Goal: Task Accomplishment & Management: Complete application form

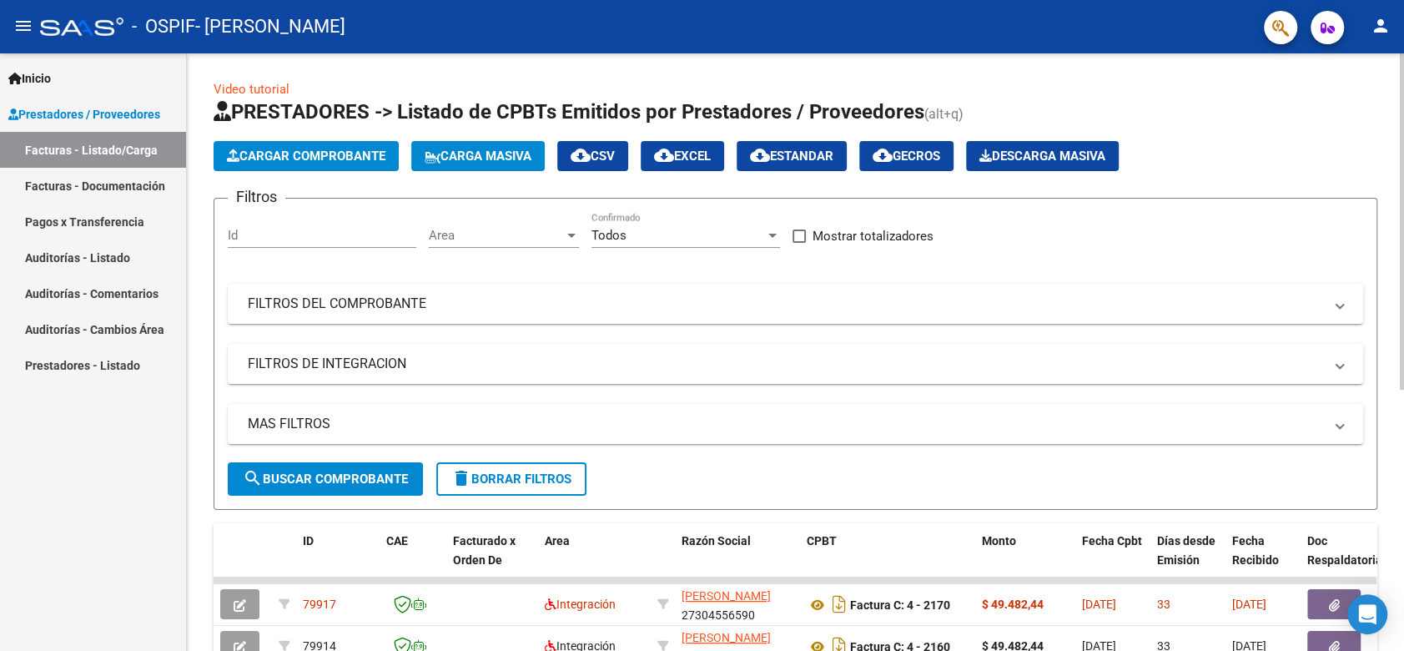
scroll to position [465, 0]
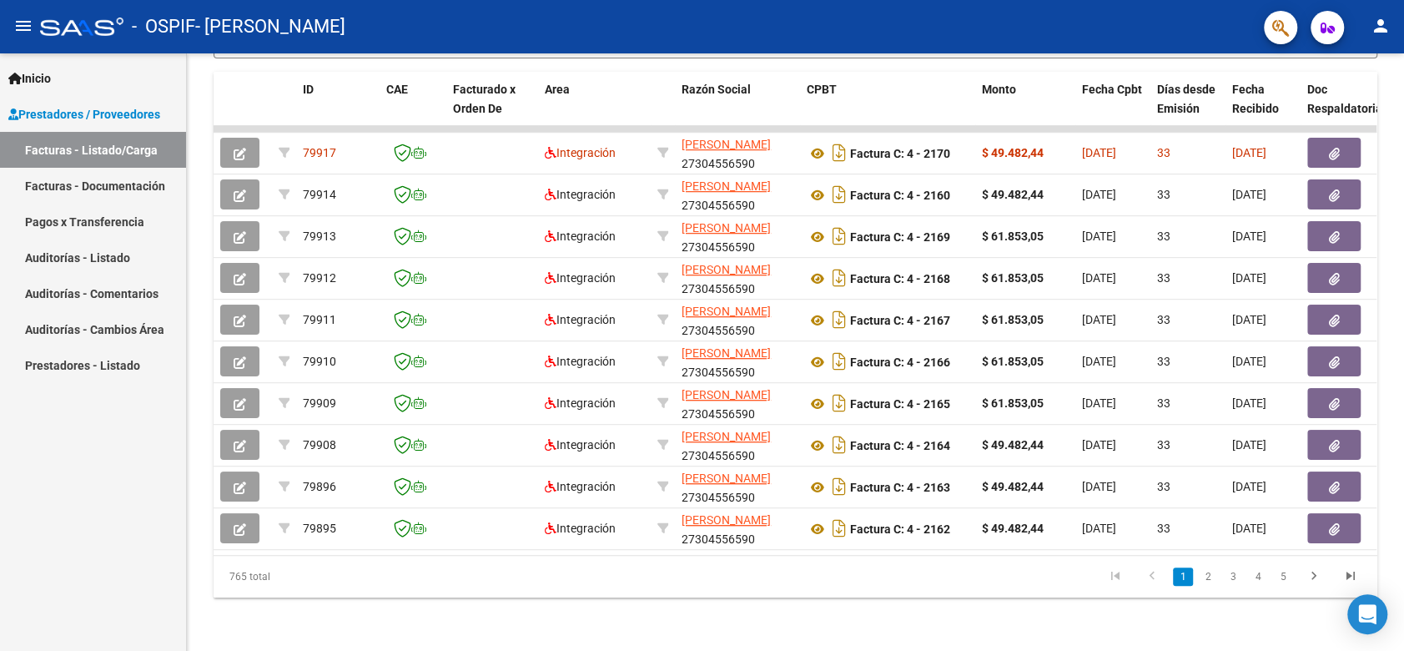
click at [41, 262] on link "Auditorías - Listado" at bounding box center [93, 257] width 186 height 36
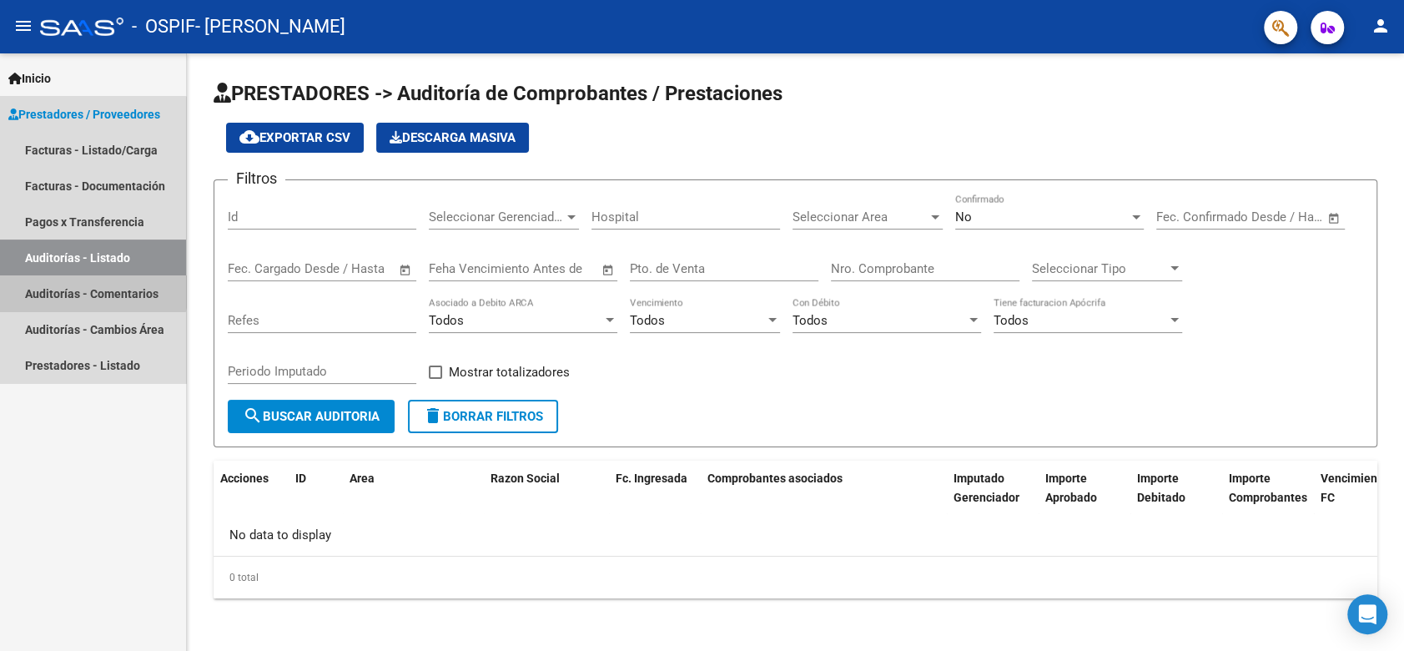
click at [86, 282] on link "Auditorías - Comentarios" at bounding box center [93, 293] width 186 height 36
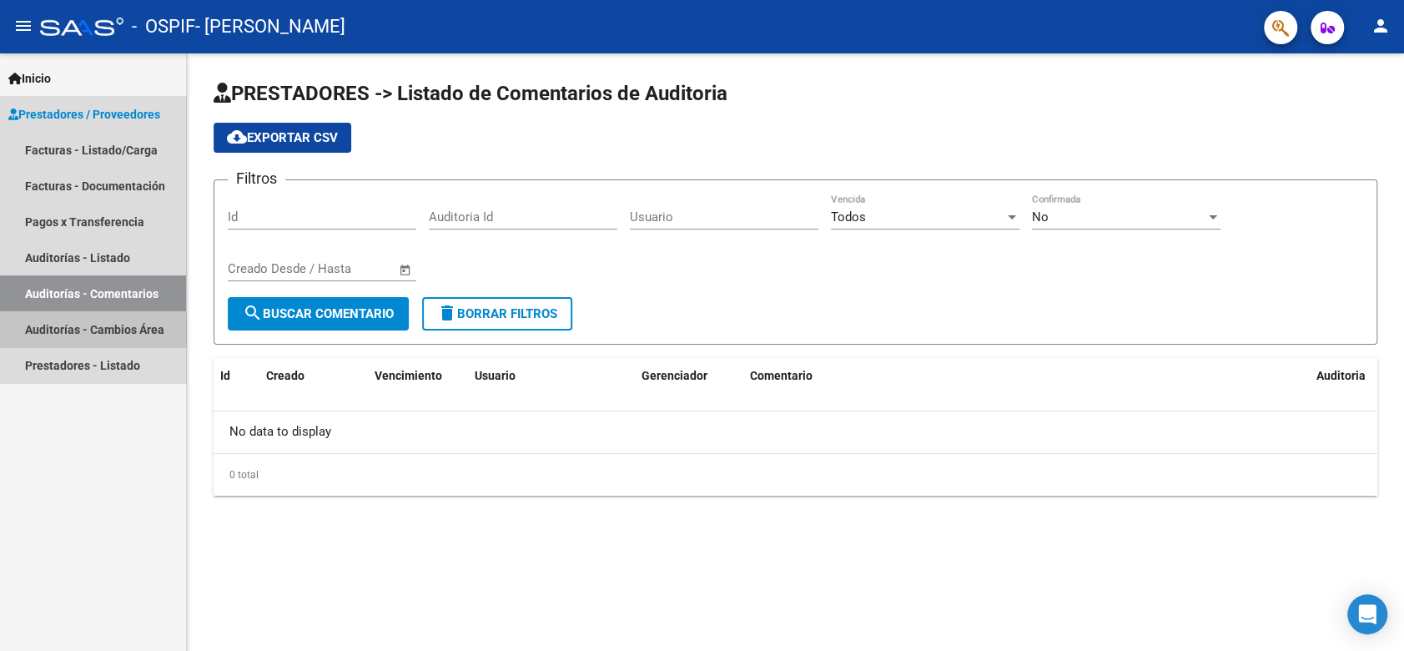
click at [73, 329] on link "Auditorías - Cambios Área" at bounding box center [93, 329] width 186 height 36
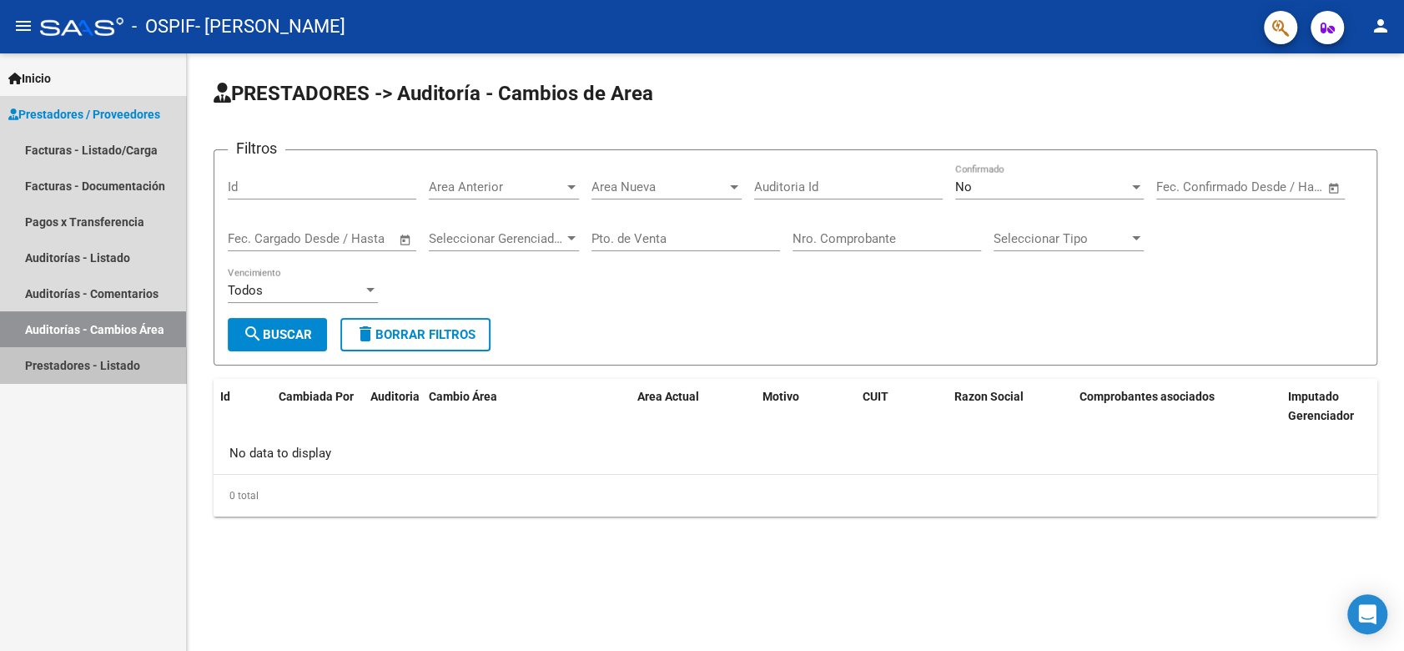
click at [82, 369] on link "Prestadores - Listado" at bounding box center [93, 365] width 186 height 36
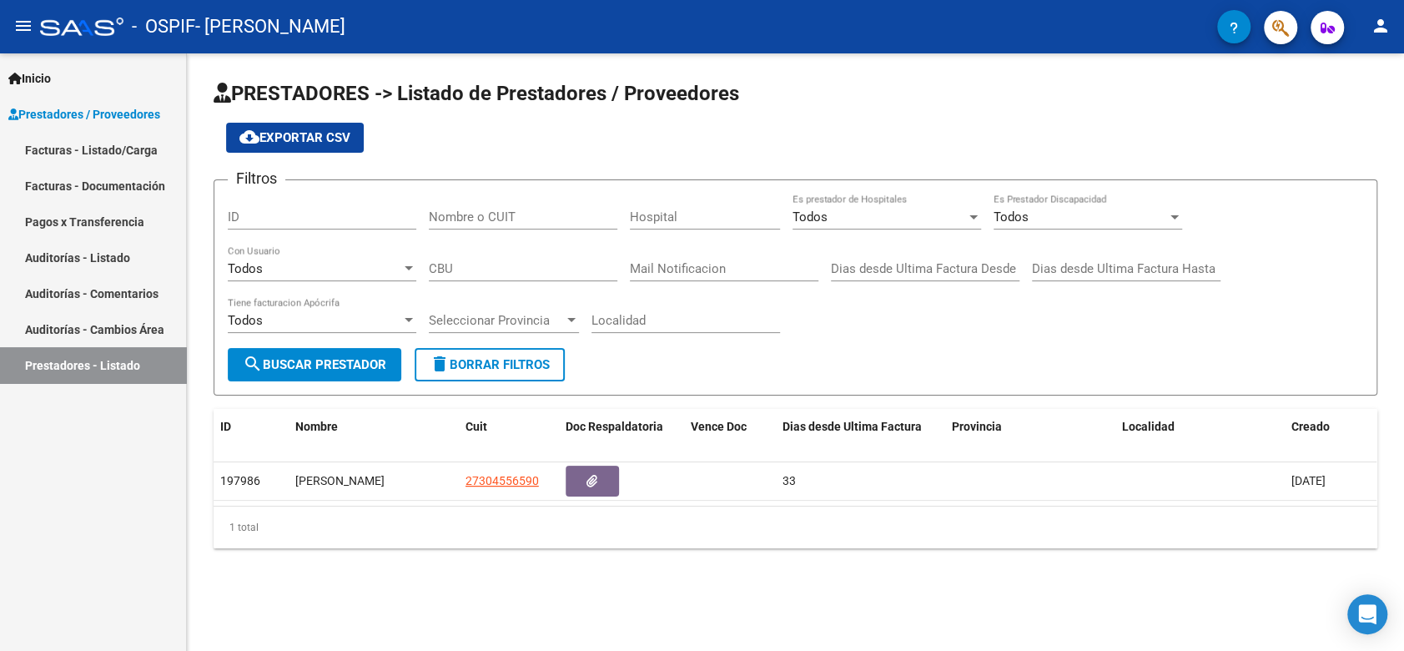
click at [97, 148] on link "Facturas - Listado/Carga" at bounding box center [93, 150] width 186 height 36
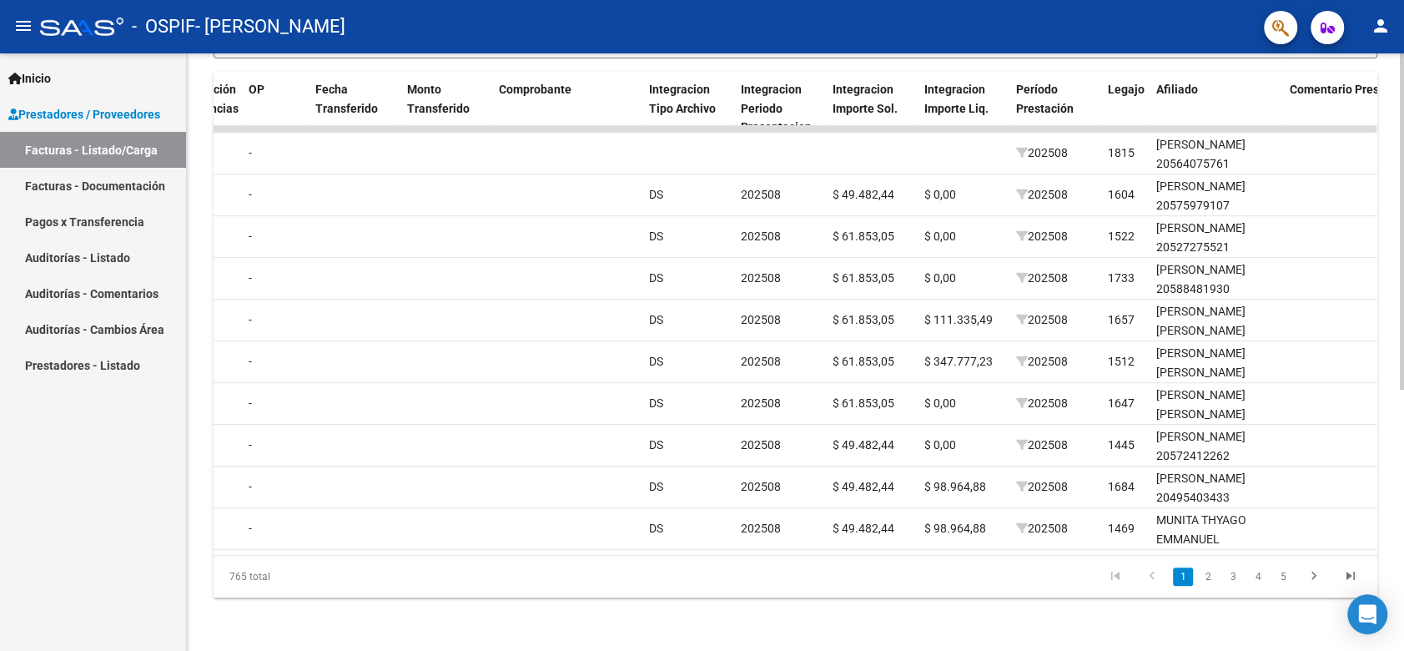
scroll to position [0, 1374]
click at [1209, 580] on link "2" at bounding box center [1208, 576] width 20 height 18
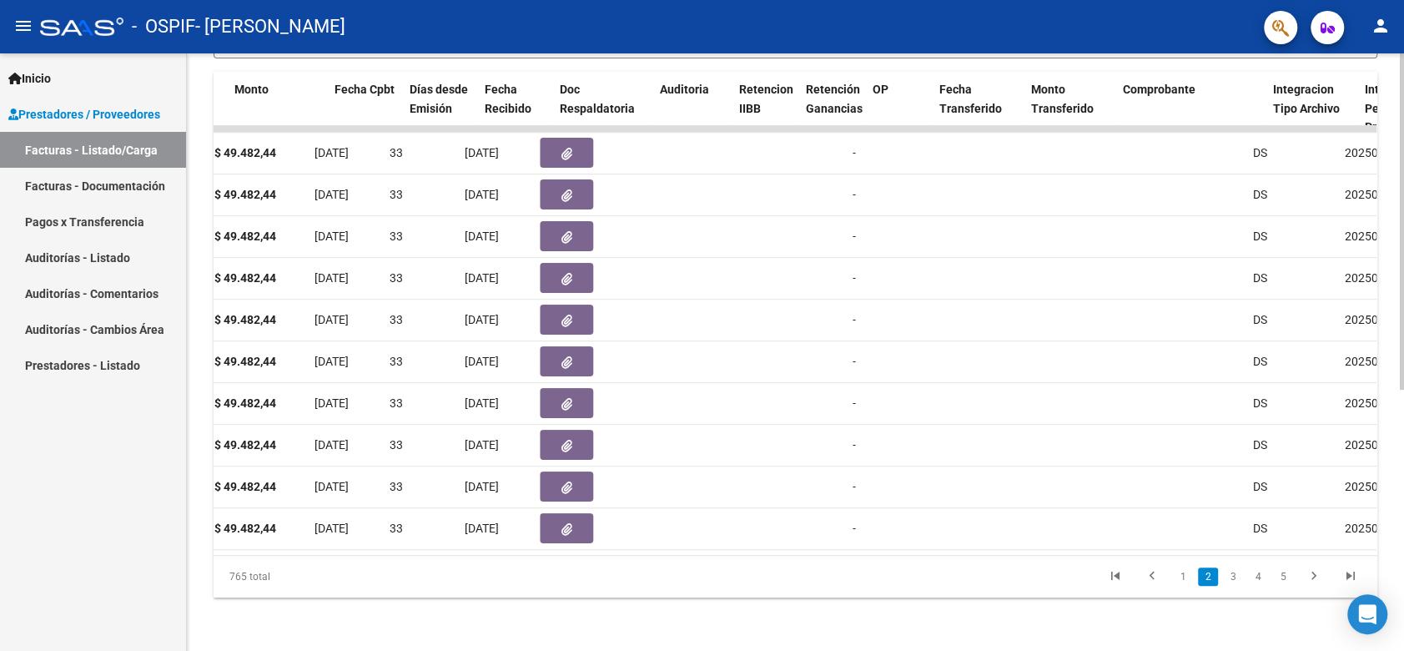
scroll to position [0, 0]
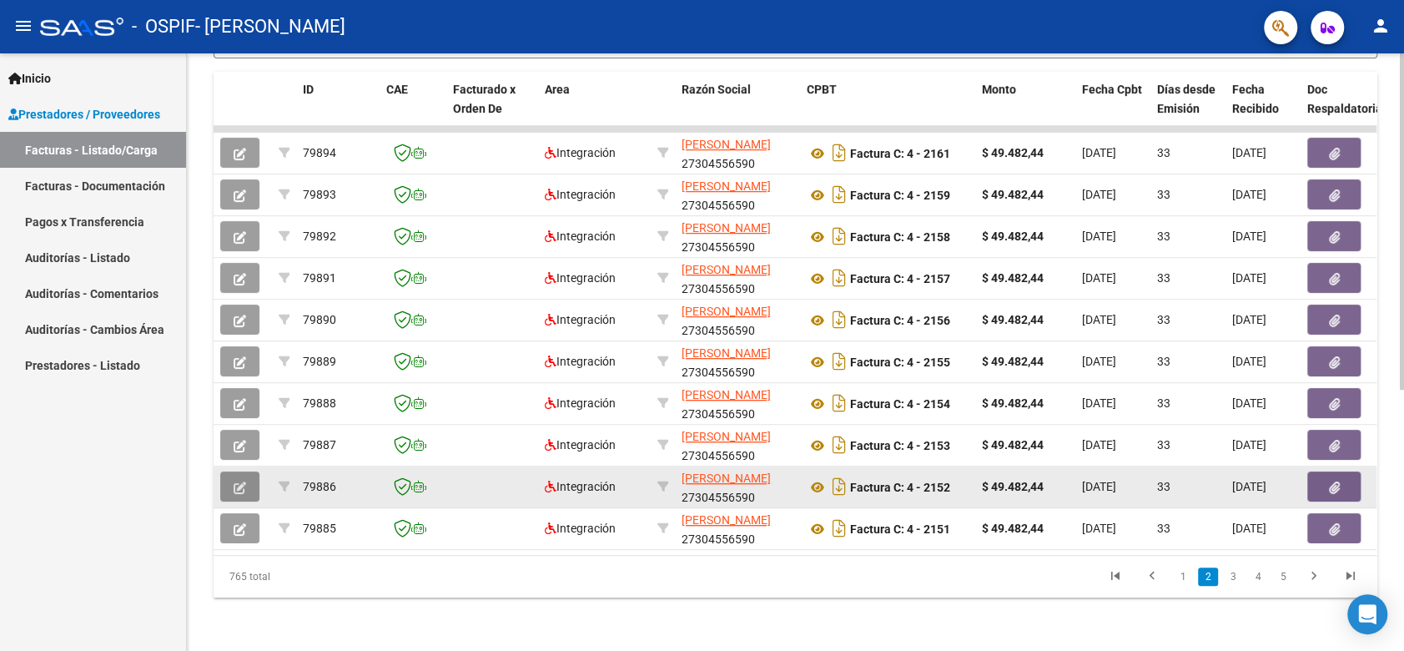
click at [234, 481] on icon "button" at bounding box center [240, 487] width 13 height 13
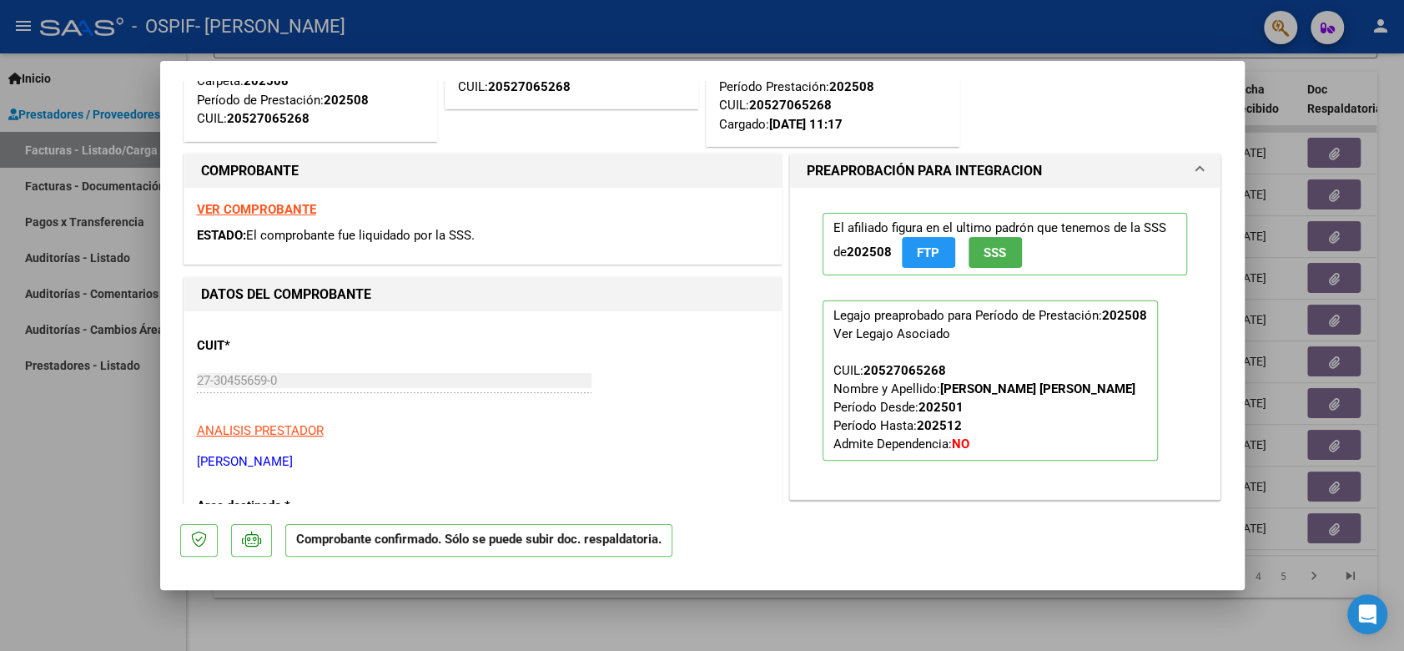
scroll to position [278, 0]
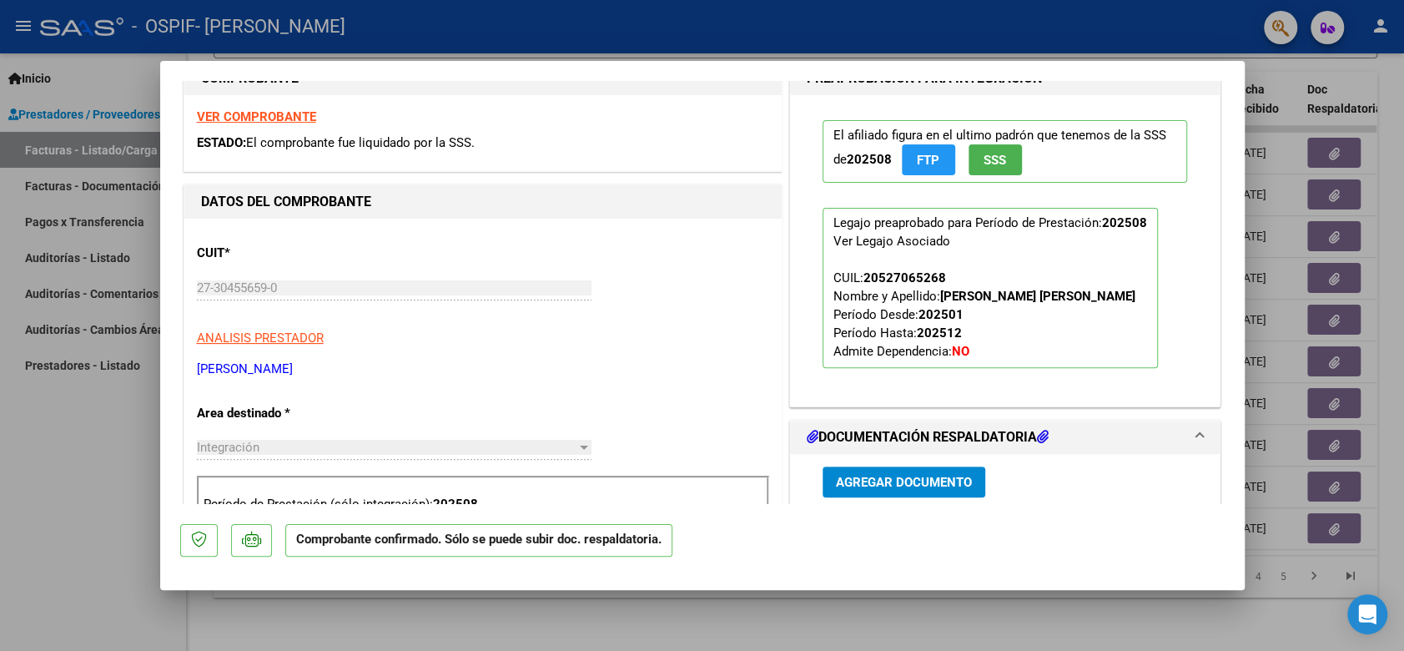
type input "$ 0,00"
